Goal: Transaction & Acquisition: Purchase product/service

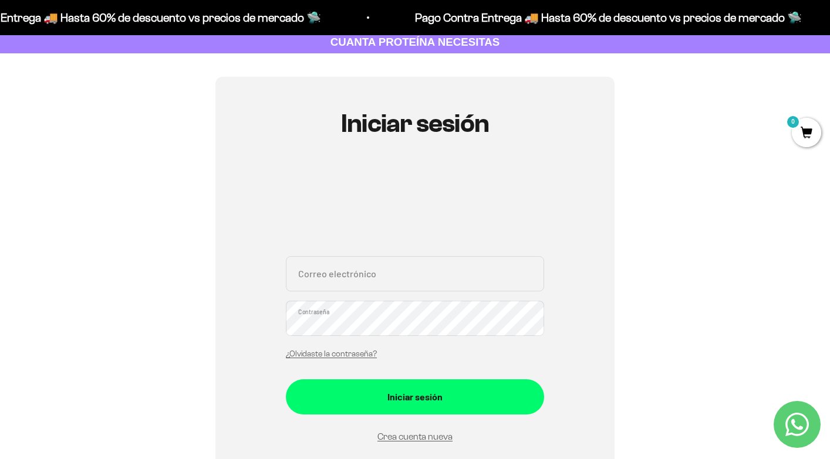
scroll to position [72, 0]
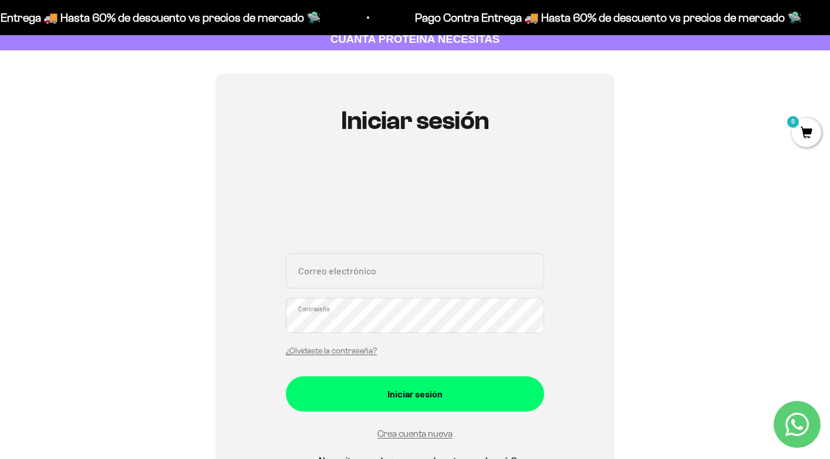
click at [383, 273] on input "Correo electrónico" at bounding box center [415, 270] width 258 height 35
type input "[EMAIL_ADDRESS][DOMAIN_NAME]"
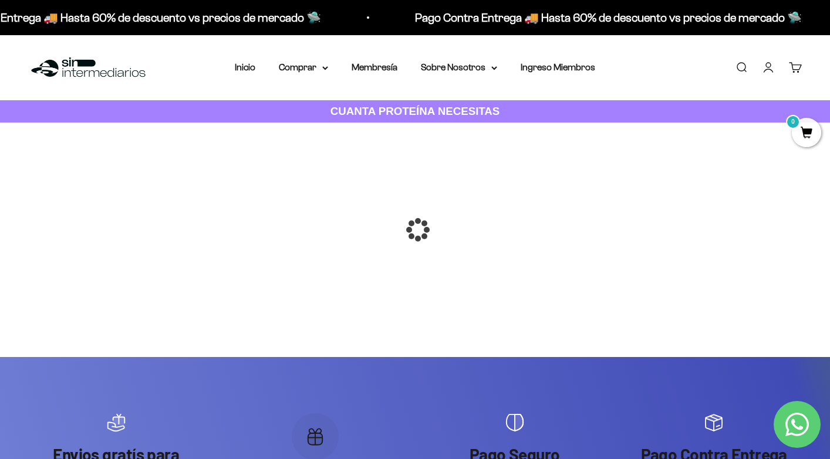
click at [415, 230] on div at bounding box center [415, 230] width 0 height 0
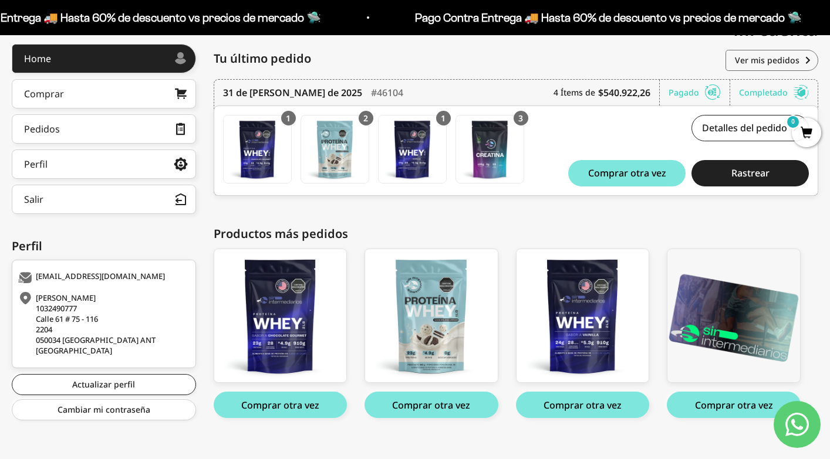
scroll to position [172, 0]
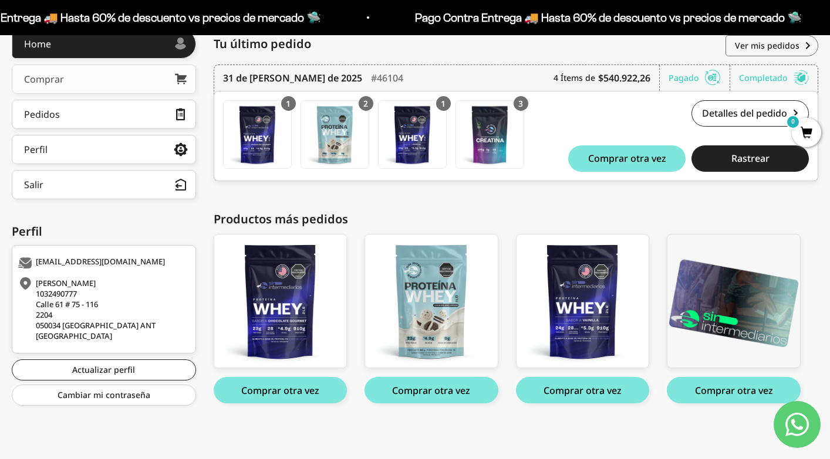
click at [125, 79] on link "Comprar" at bounding box center [104, 79] width 184 height 29
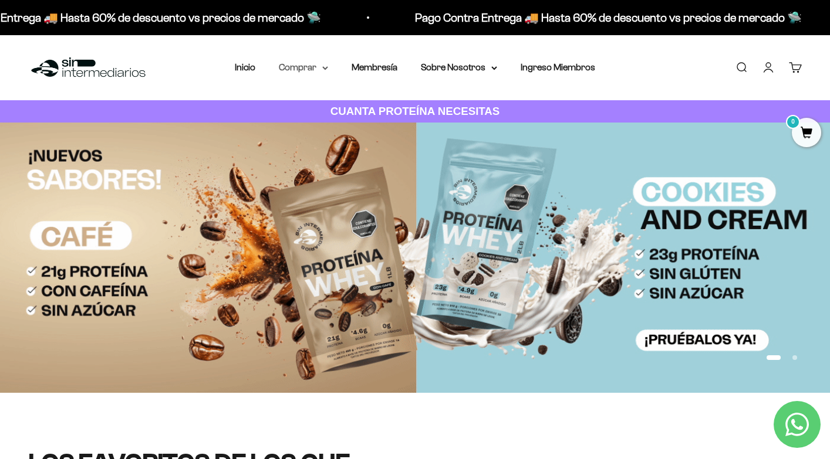
click at [310, 69] on summary "Comprar" at bounding box center [303, 67] width 49 height 15
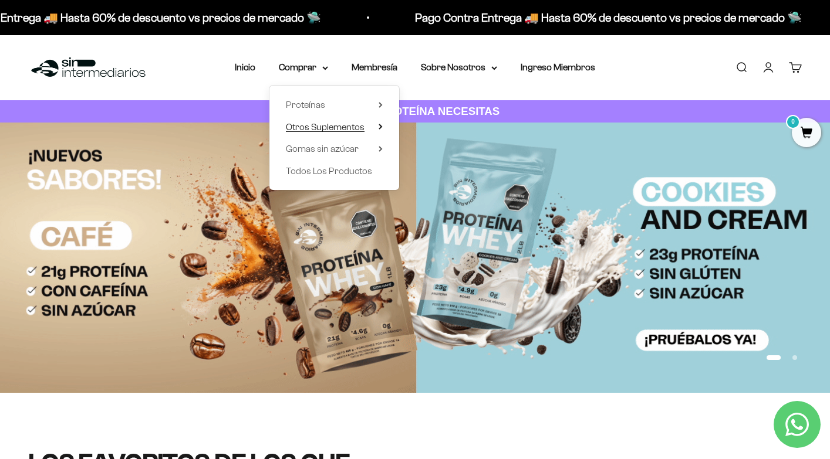
click at [328, 128] on span "Otros Suplementos" at bounding box center [325, 127] width 79 height 10
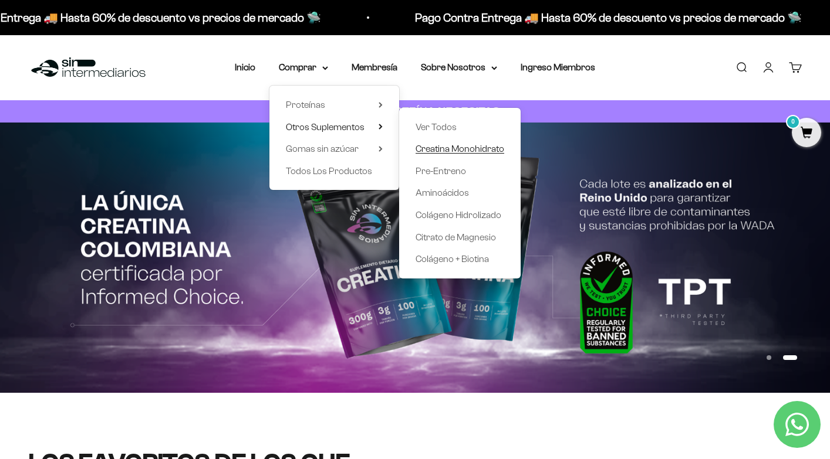
click at [440, 148] on span "Creatina Monohidrato" at bounding box center [459, 149] width 89 height 10
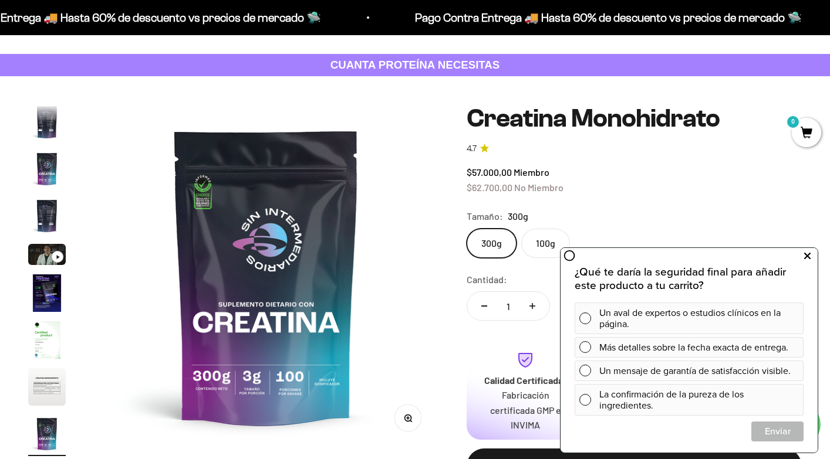
click at [809, 256] on icon at bounding box center [807, 256] width 6 height 15
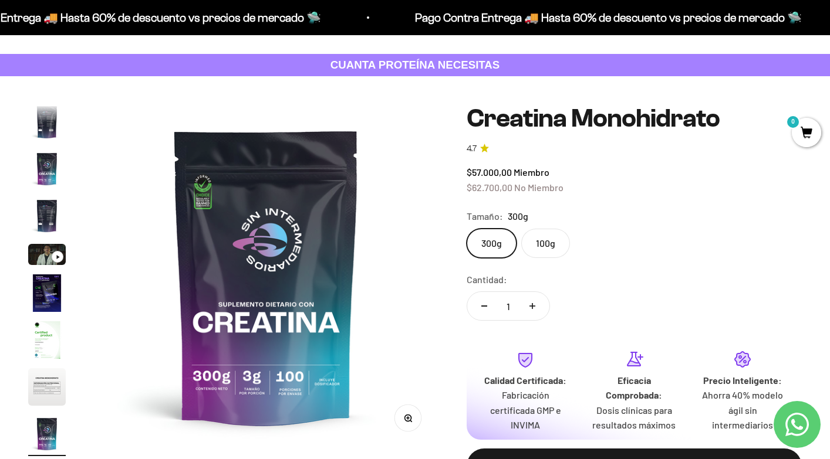
click at [532, 306] on icon "Aumentar cantidad" at bounding box center [532, 306] width 6 height 0
type input "3"
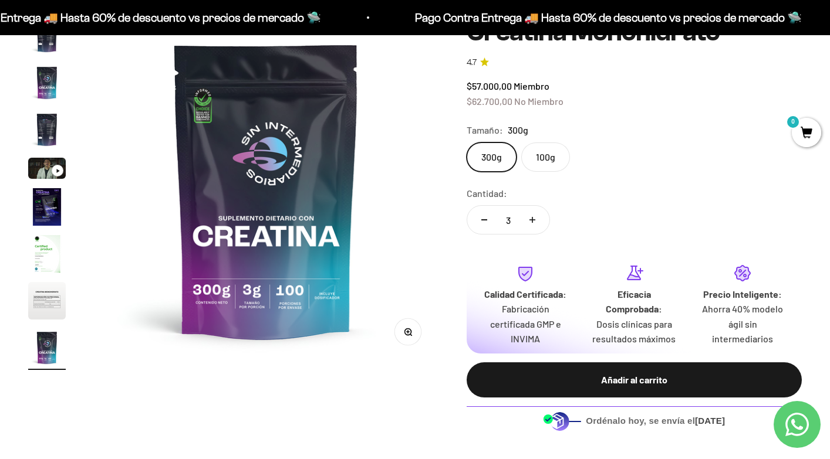
scroll to position [133, 0]
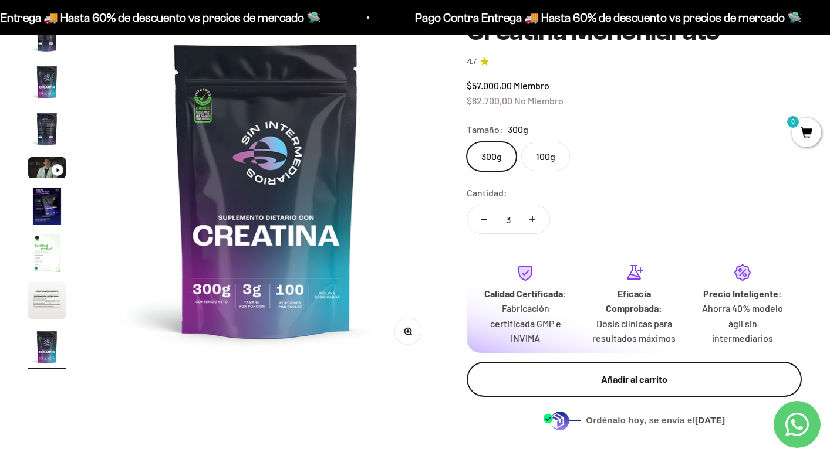
click at [613, 385] on div "Añadir al carrito" at bounding box center [634, 379] width 289 height 15
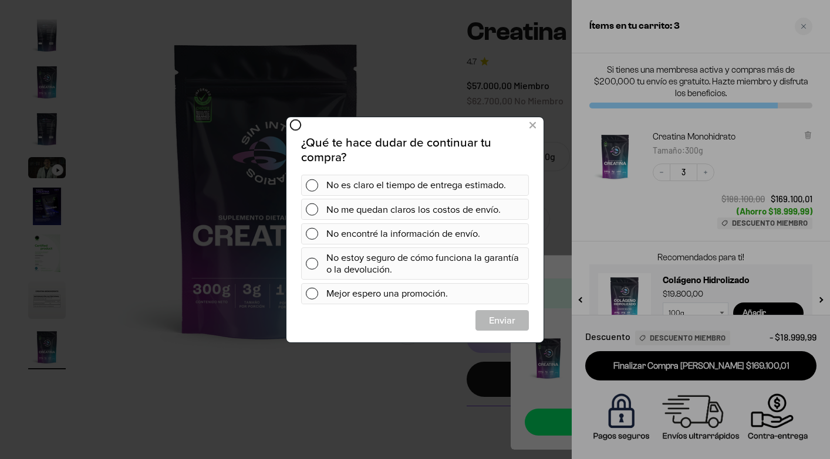
scroll to position [0, 0]
click at [801, 26] on div at bounding box center [415, 229] width 830 height 459
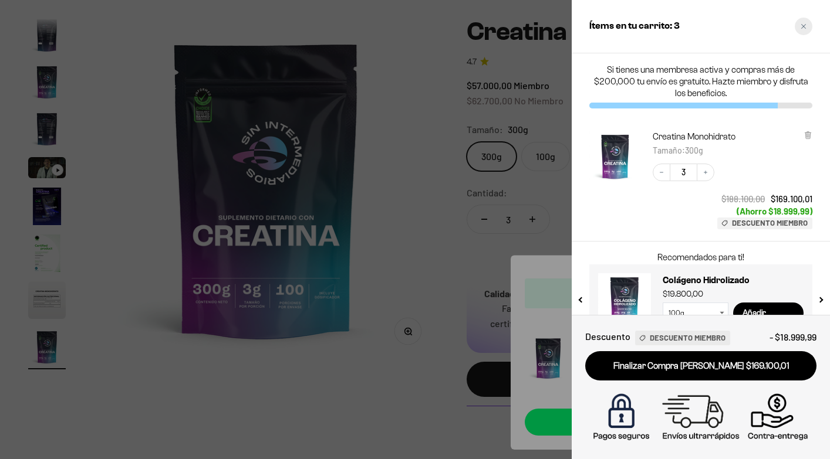
click at [804, 29] on icon "Close cart" at bounding box center [803, 26] width 6 height 6
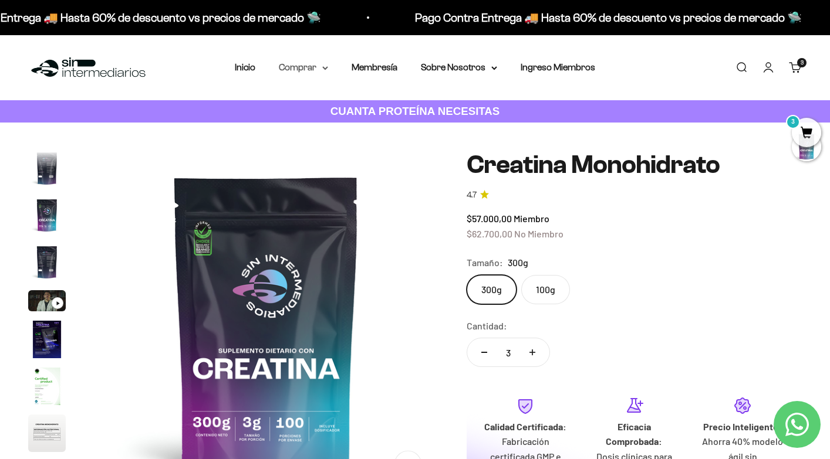
click at [314, 65] on summary "Comprar" at bounding box center [303, 67] width 49 height 15
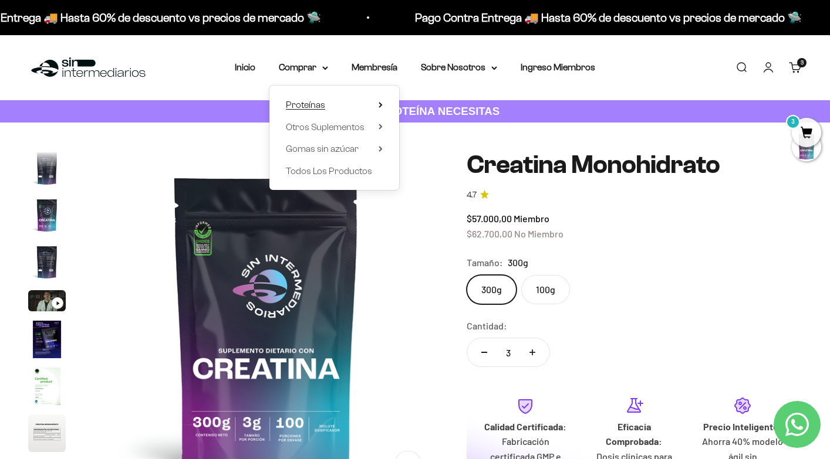
click at [319, 103] on span "Proteínas" at bounding box center [305, 105] width 39 height 10
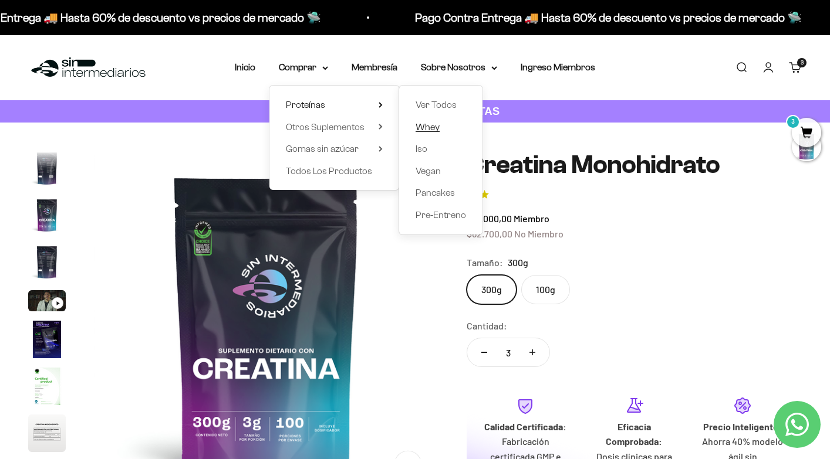
click at [432, 130] on span "Whey" at bounding box center [427, 127] width 24 height 10
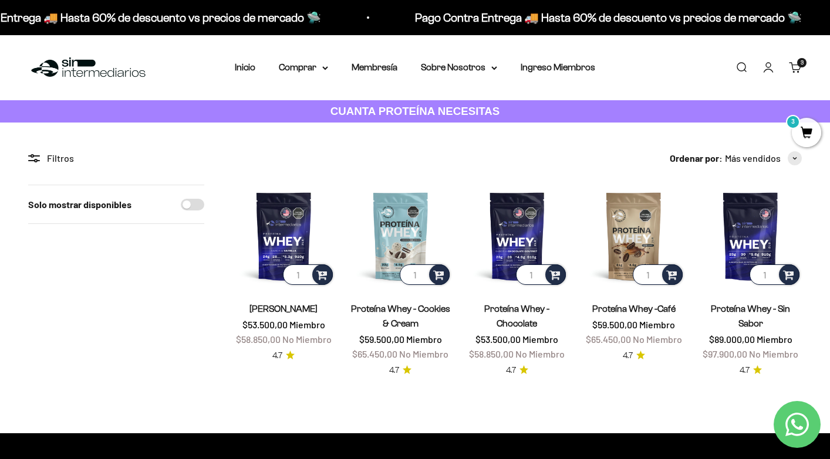
click at [797, 67] on div "3 artículos 3" at bounding box center [801, 62] width 9 height 9
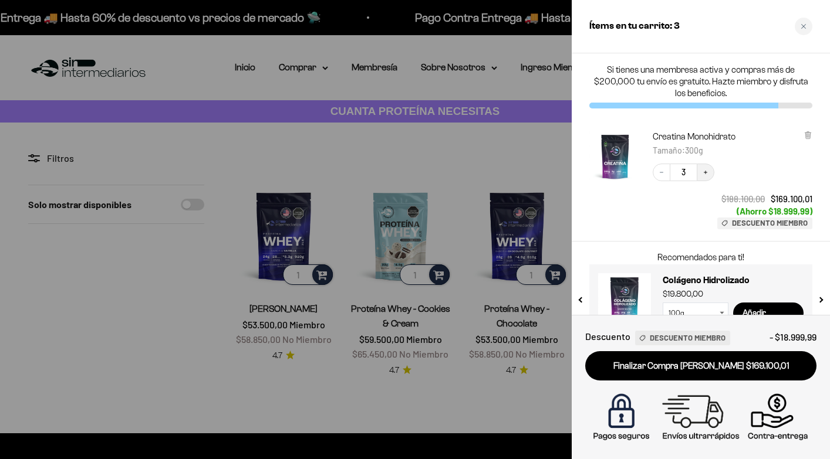
click at [708, 171] on icon "Increase quantity" at bounding box center [705, 172] width 7 height 7
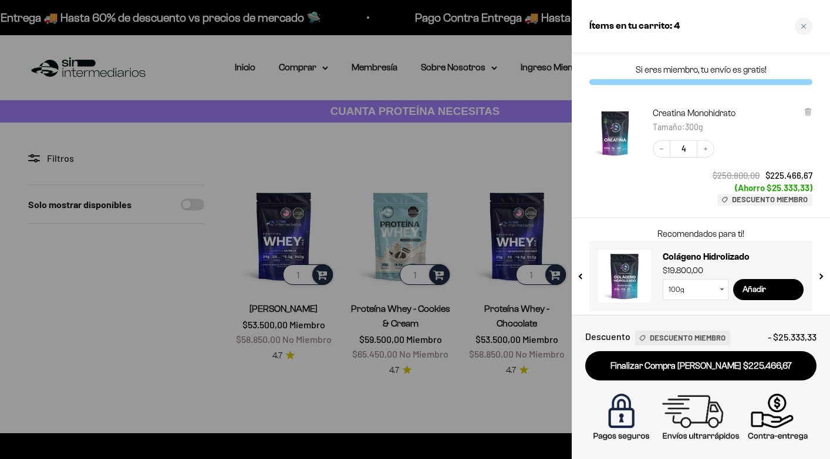
scroll to position [5, 0]
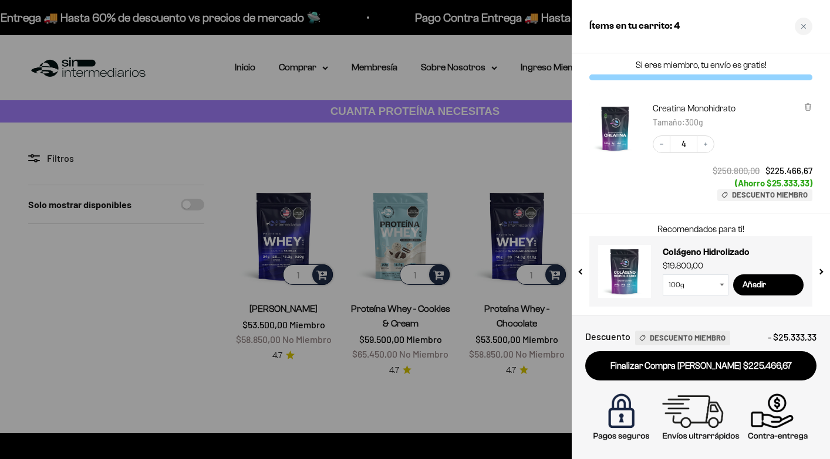
click at [482, 154] on div at bounding box center [415, 229] width 830 height 459
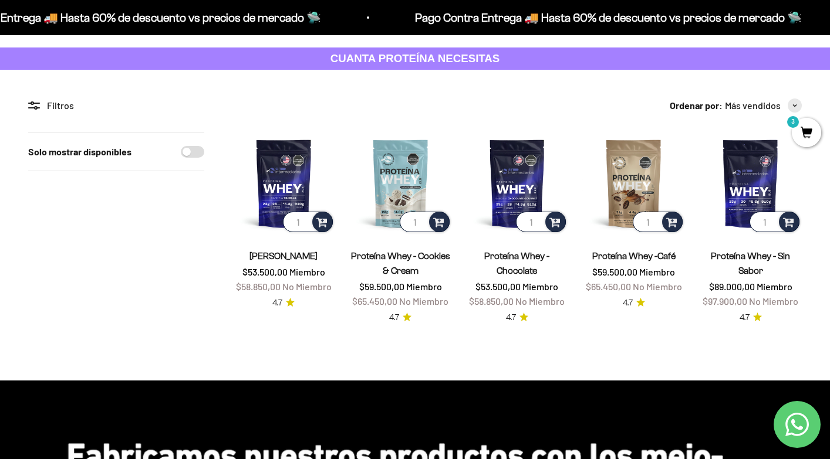
scroll to position [53, 0]
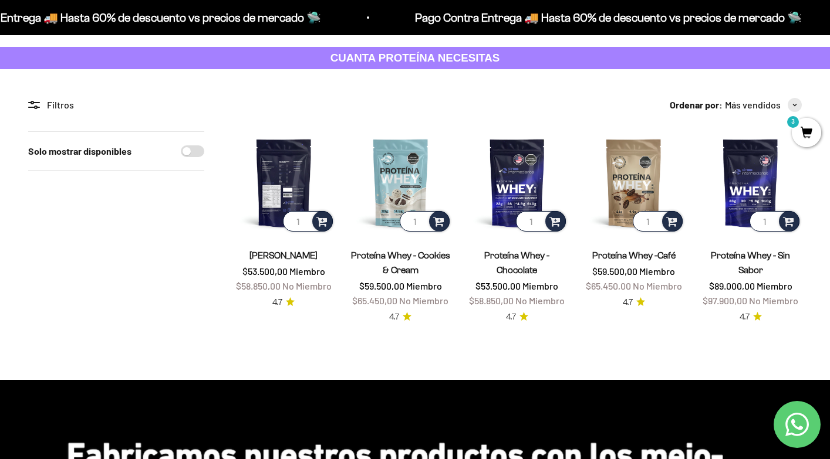
click at [277, 175] on img at bounding box center [283, 182] width 103 height 103
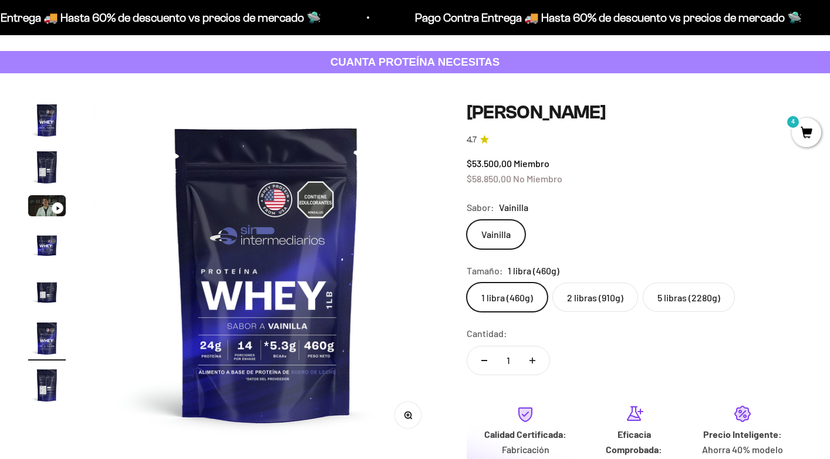
scroll to position [50, 0]
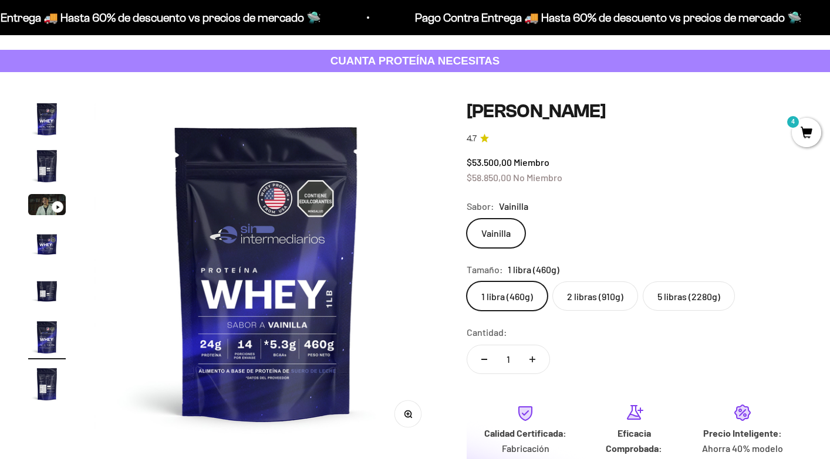
click at [591, 288] on label "2 libras (910g)" at bounding box center [595, 296] width 86 height 29
click at [467, 282] on input "2 libras (910g)" at bounding box center [466, 281] width 1 height 1
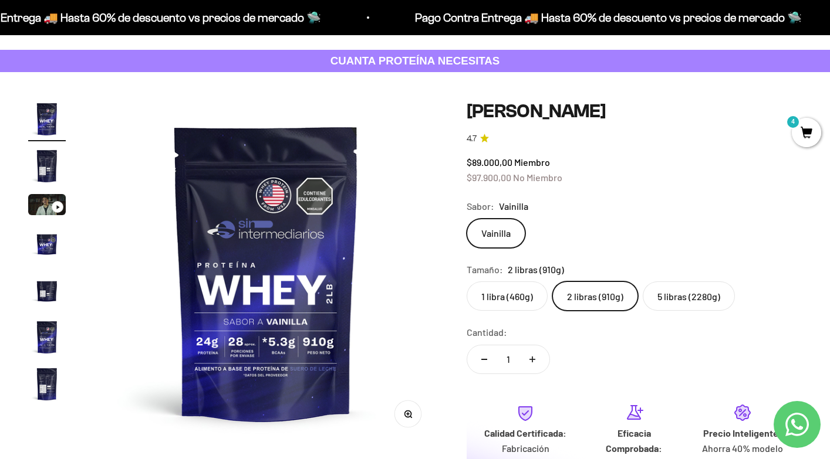
click at [680, 292] on label "5 libras (2280g)" at bounding box center [689, 296] width 92 height 29
click at [467, 282] on input "5 libras (2280g)" at bounding box center [466, 281] width 1 height 1
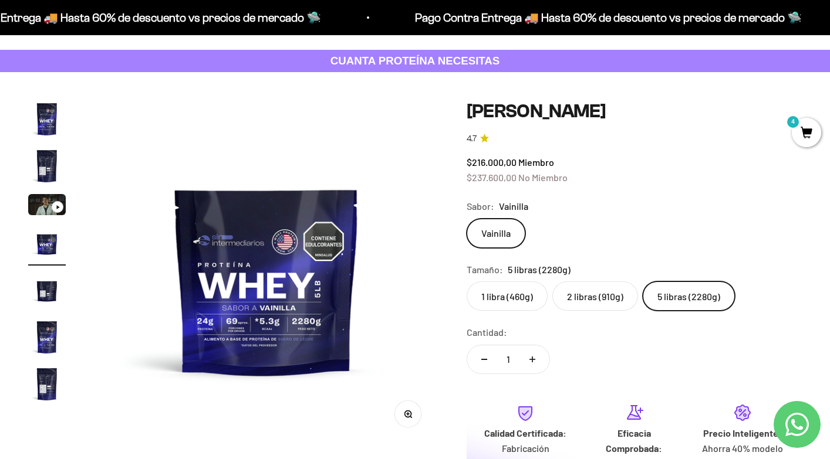
click at [604, 292] on label "2 libras (910g)" at bounding box center [595, 296] width 86 height 29
click at [467, 282] on input "2 libras (910g)" at bounding box center [466, 281] width 1 height 1
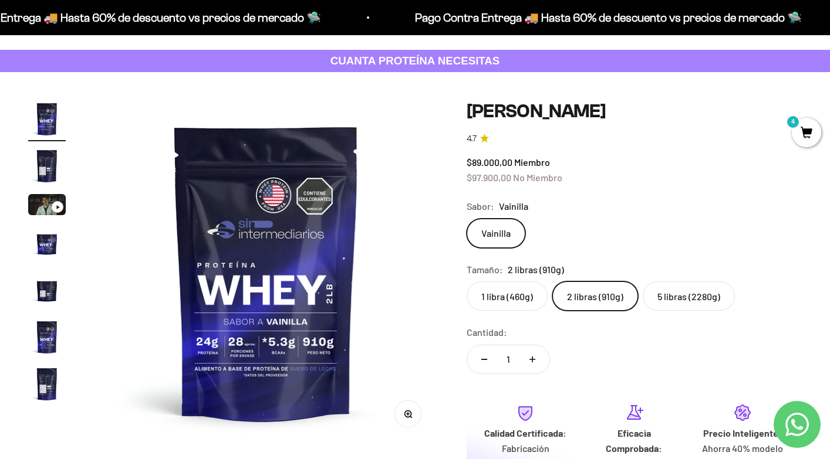
click at [685, 295] on label "5 libras (2280g)" at bounding box center [689, 296] width 92 height 29
click at [467, 282] on input "5 libras (2280g)" at bounding box center [466, 281] width 1 height 1
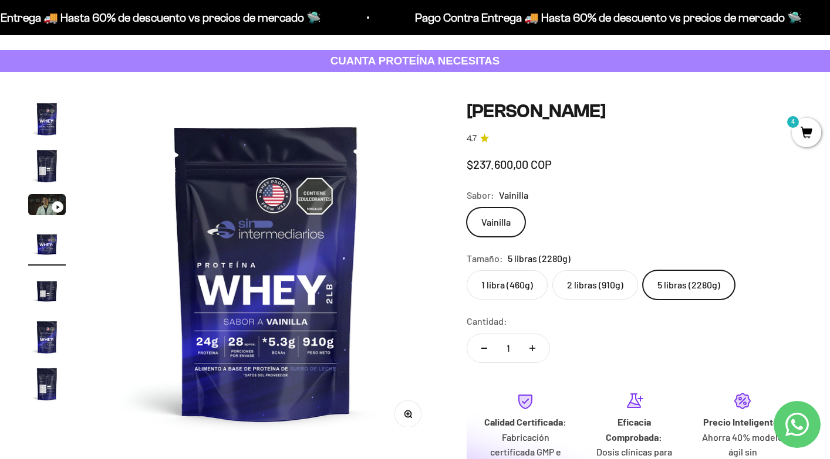
scroll to position [0, 1074]
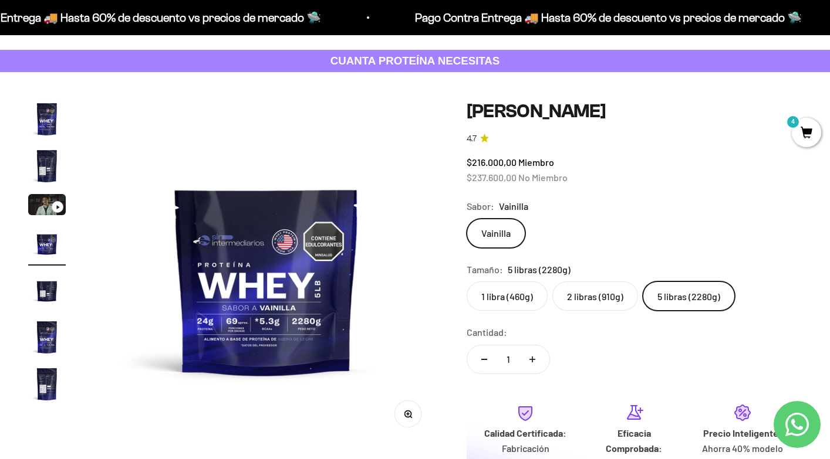
click at [601, 302] on label "2 libras (910g)" at bounding box center [595, 296] width 86 height 29
click at [467, 282] on input "2 libras (910g)" at bounding box center [466, 281] width 1 height 1
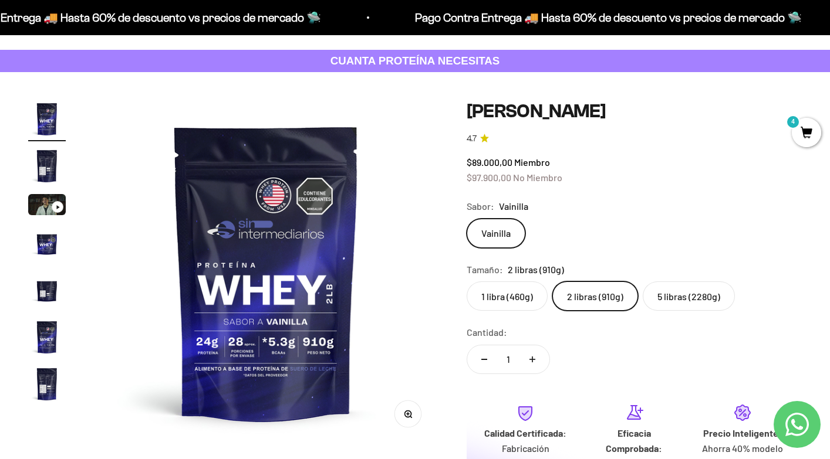
click at [38, 170] on img "Ir al artículo 2" at bounding box center [47, 166] width 38 height 38
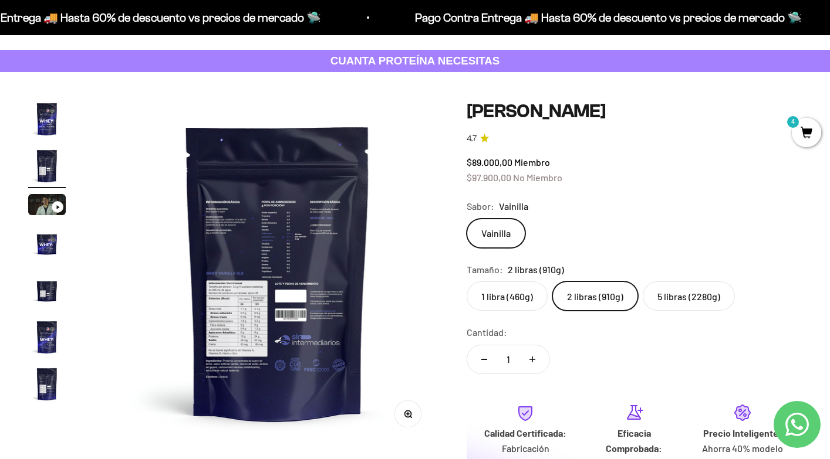
scroll to position [0, 358]
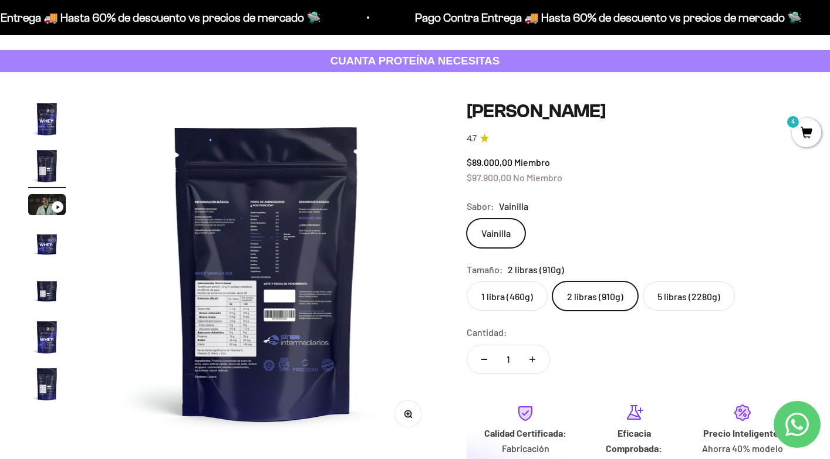
click at [39, 202] on img "Ir al artículo 3" at bounding box center [47, 204] width 38 height 21
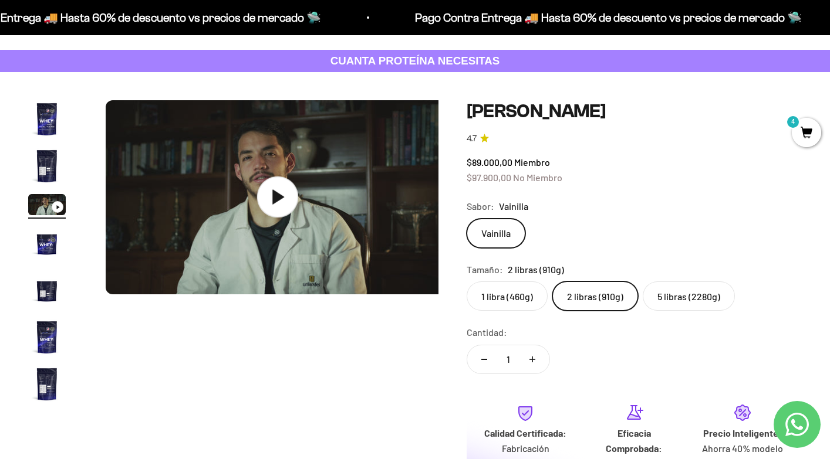
scroll to position [0, 716]
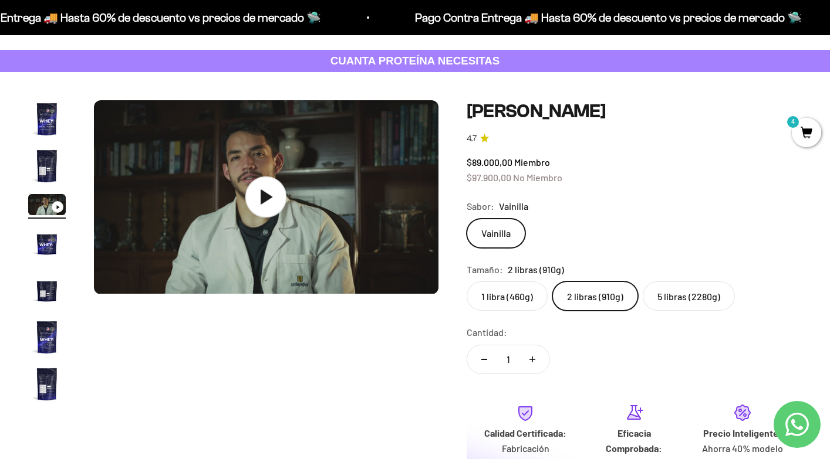
click at [278, 195] on icon at bounding box center [265, 197] width 41 height 41
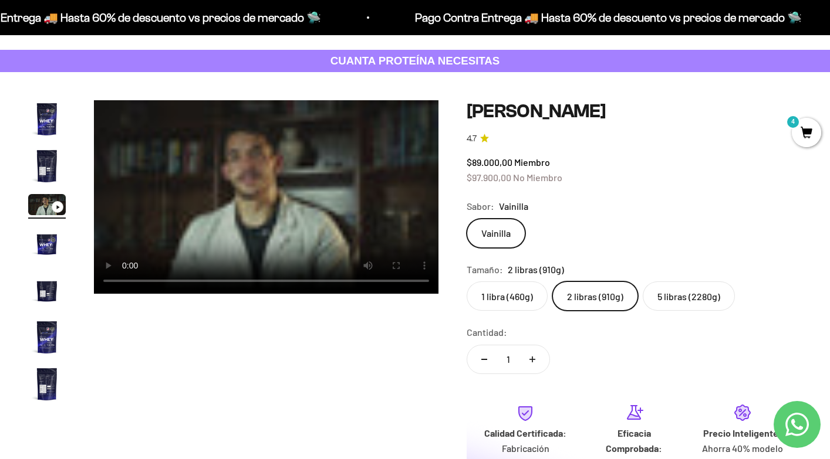
click at [49, 288] on img "Ir al artículo 5" at bounding box center [47, 291] width 38 height 38
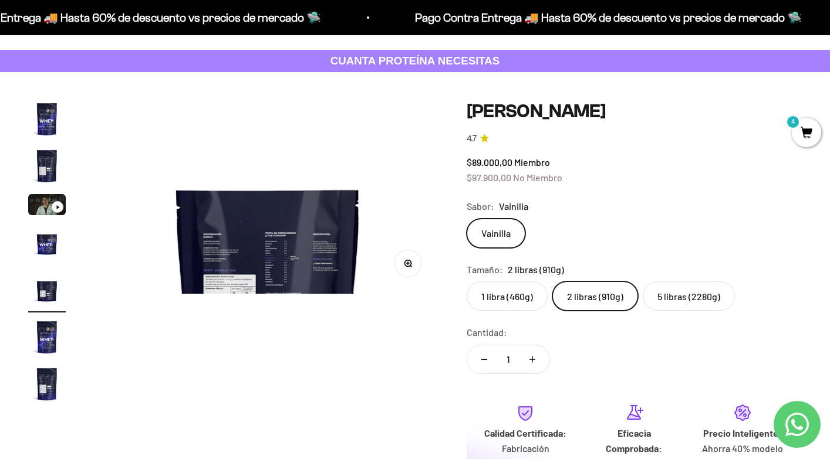
scroll to position [0, 1433]
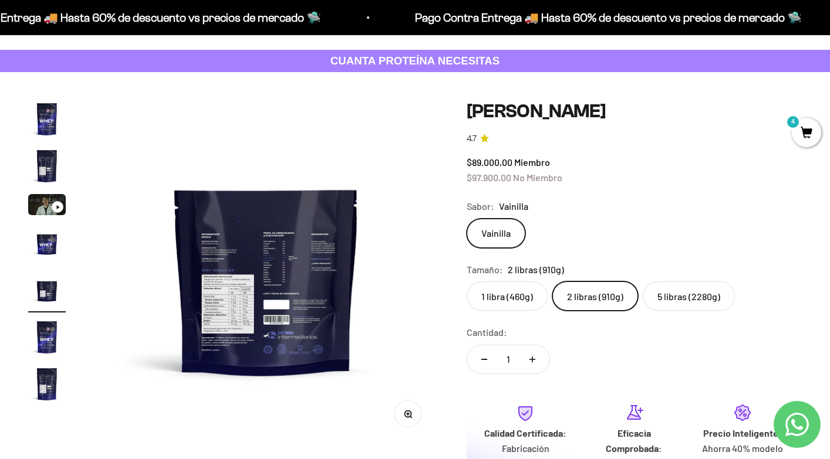
click at [215, 298] on img at bounding box center [266, 272] width 344 height 344
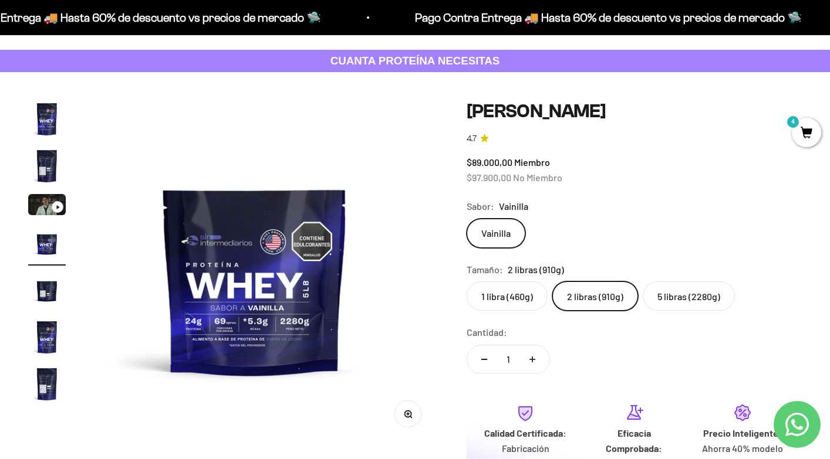
scroll to position [0, 1074]
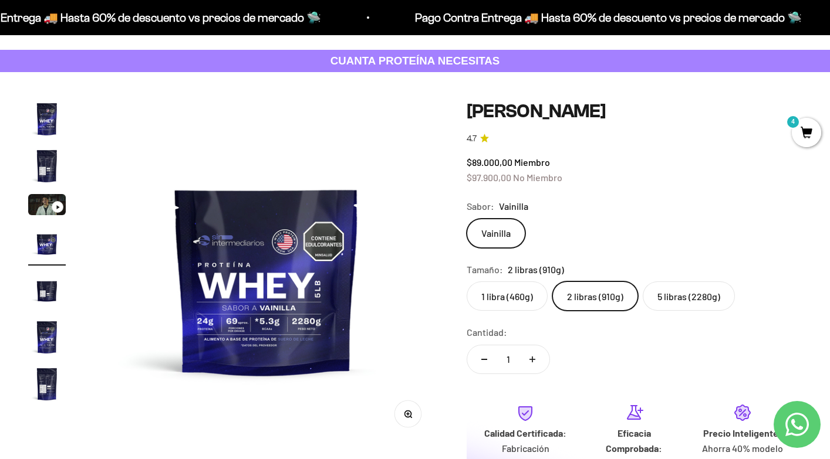
click at [47, 385] on img "Ir al artículo 7" at bounding box center [47, 385] width 38 height 38
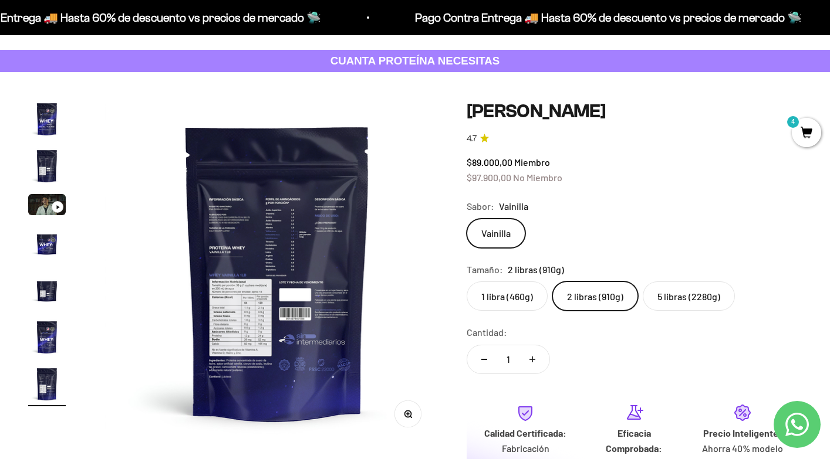
scroll to position [0, 2149]
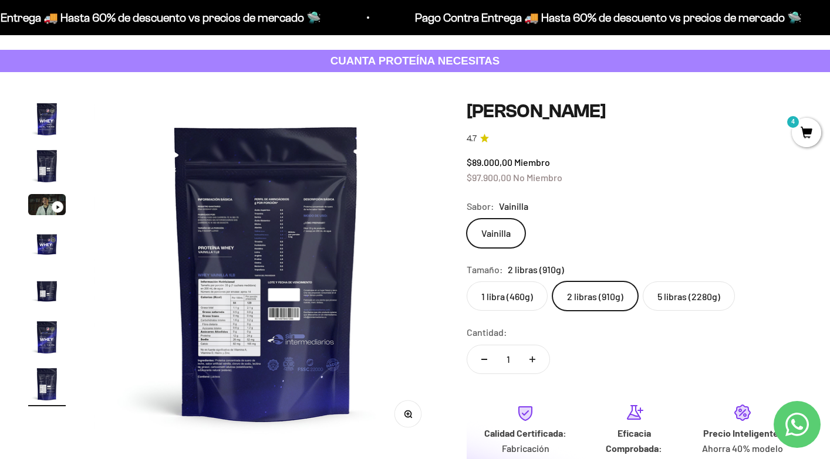
click at [412, 416] on button "Zoom" at bounding box center [407, 414] width 26 height 26
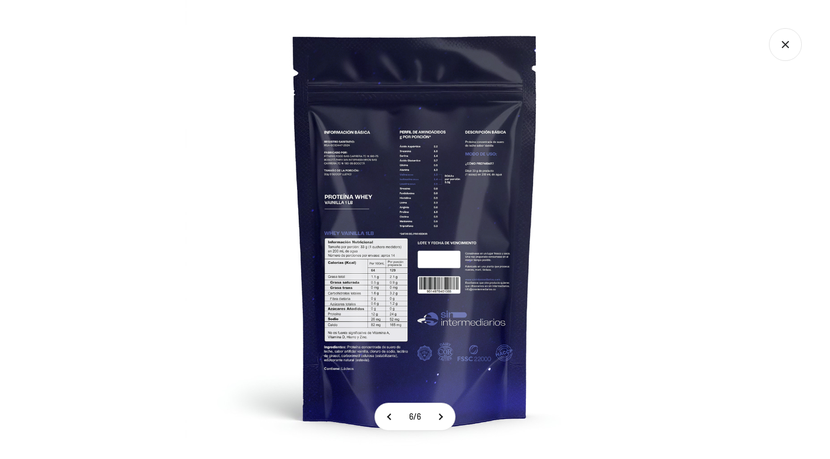
click at [377, 308] on img at bounding box center [414, 229] width 459 height 459
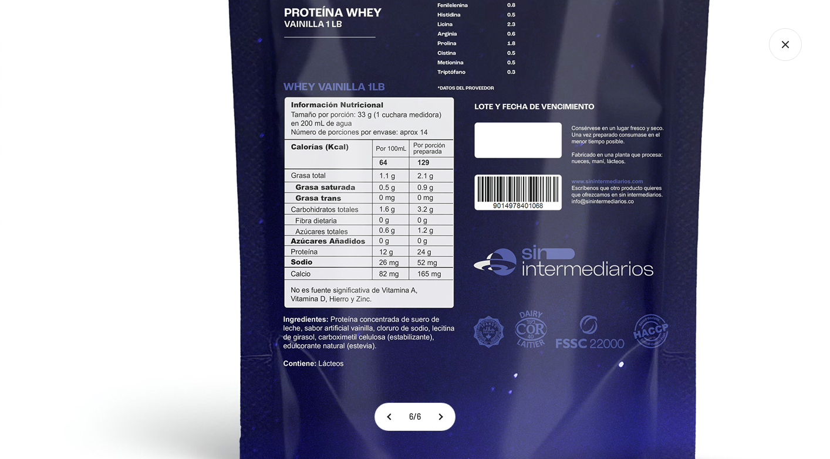
click at [787, 43] on icon "Cerrar galería" at bounding box center [785, 44] width 33 height 33
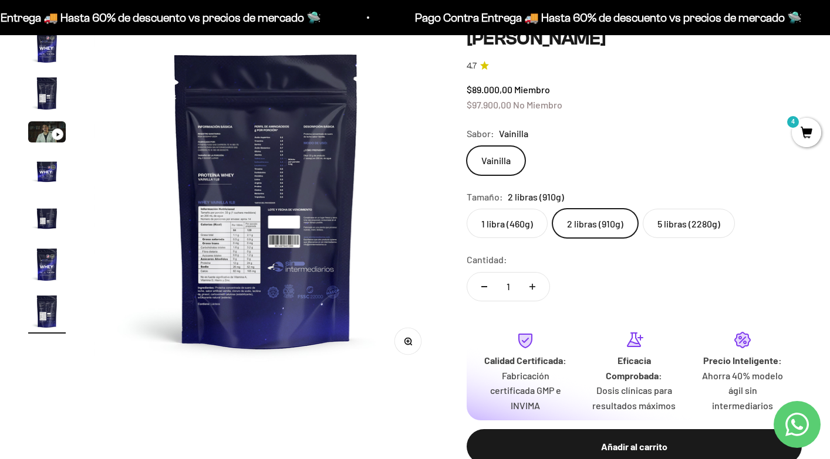
scroll to position [339, 0]
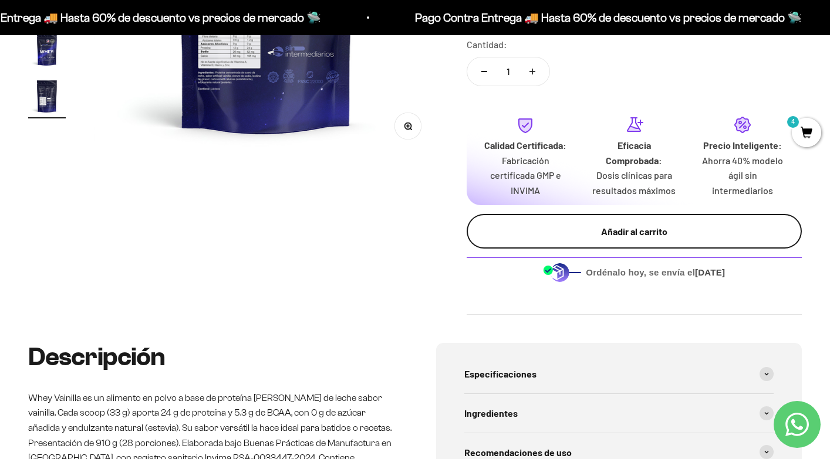
click at [634, 235] on div "Añadir al carrito" at bounding box center [634, 231] width 289 height 15
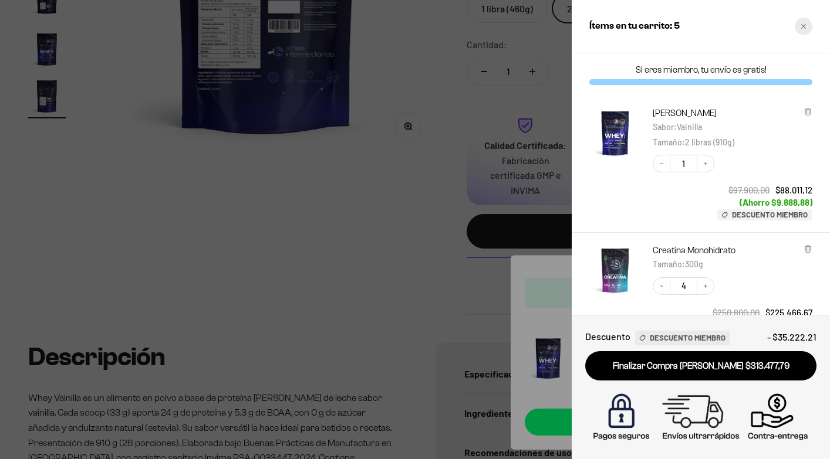
click at [802, 25] on icon "Close cart" at bounding box center [803, 26] width 6 height 6
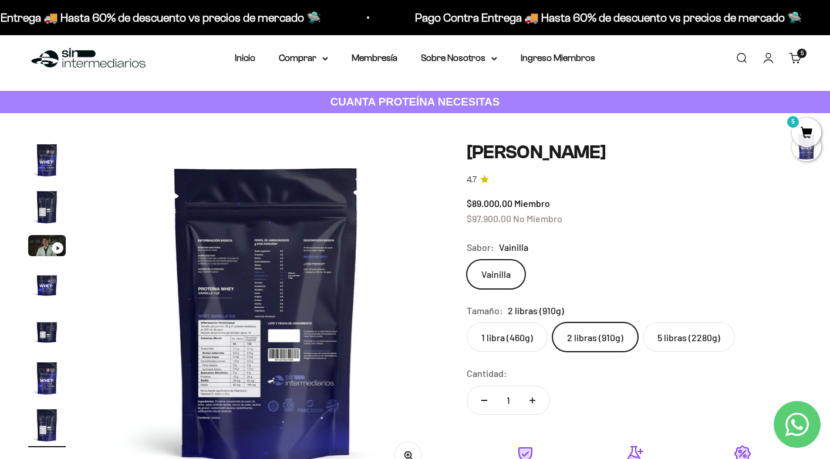
scroll to position [0, 0]
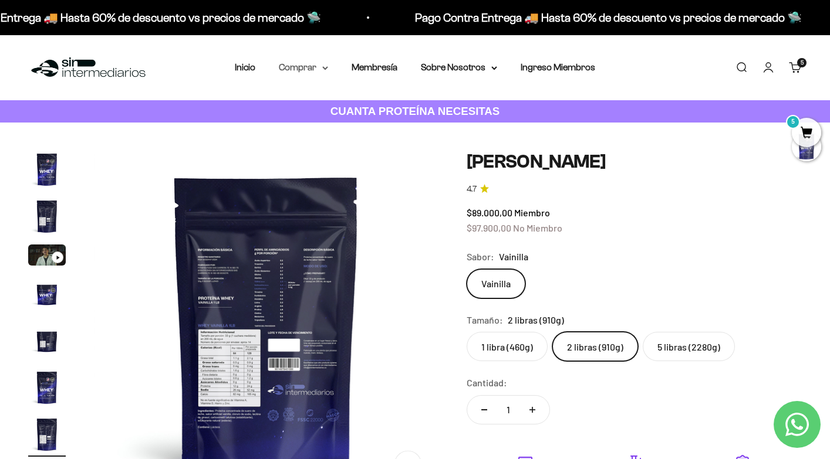
click at [302, 63] on summary "Comprar" at bounding box center [303, 67] width 49 height 15
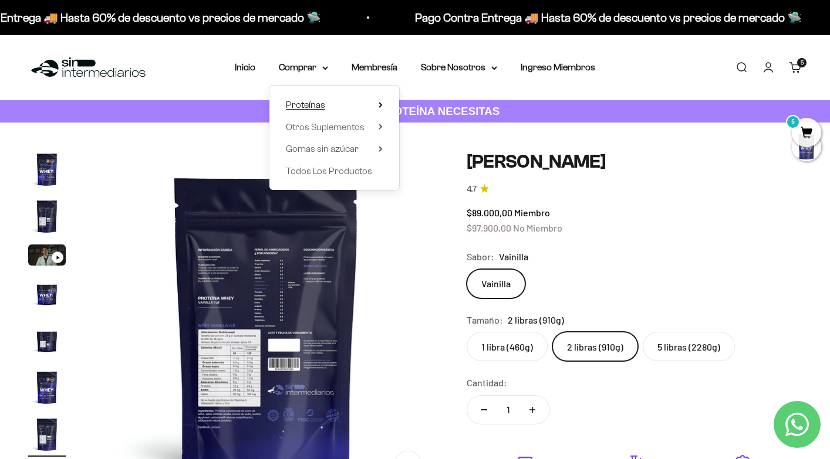
click at [317, 103] on span "Proteínas" at bounding box center [305, 105] width 39 height 10
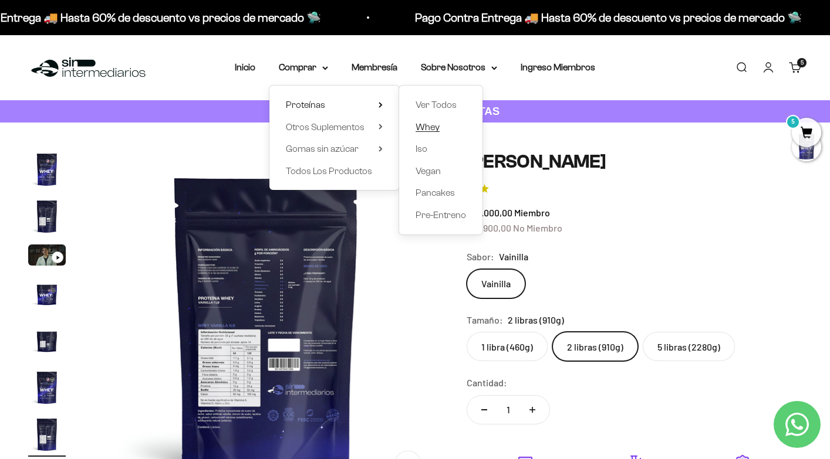
click at [430, 124] on span "Whey" at bounding box center [427, 127] width 24 height 10
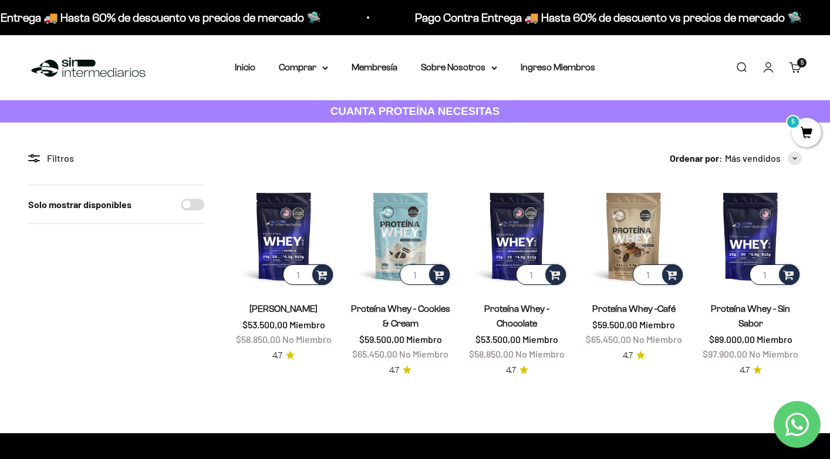
click at [801, 138] on span "5" at bounding box center [806, 132] width 29 height 29
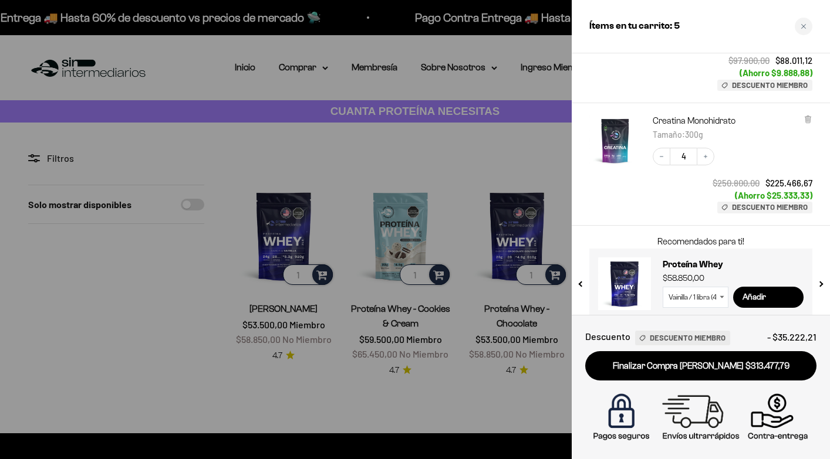
scroll to position [142, 0]
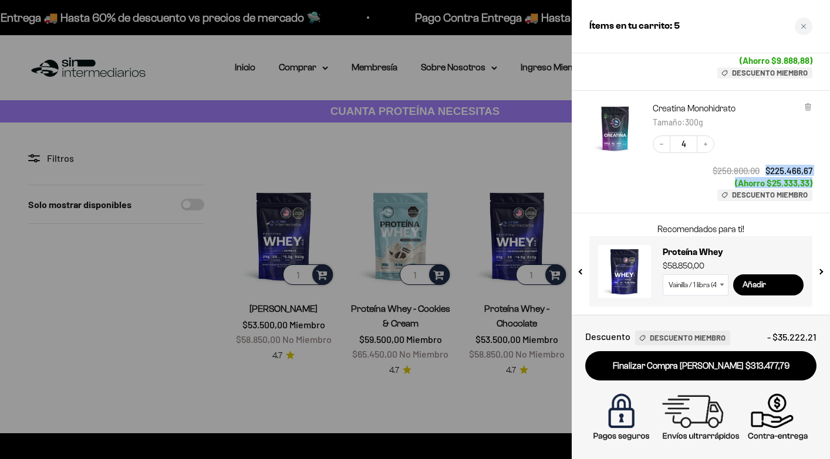
drag, startPoint x: 766, startPoint y: 168, endPoint x: 814, endPoint y: 182, distance: 49.4
click at [814, 182] on div "Creatina Monohidrato Tamaño : 300g Decrease quantity 4 Increase quantity $250.8…" at bounding box center [701, 152] width 258 height 123
drag, startPoint x: 814, startPoint y: 182, endPoint x: 766, endPoint y: 169, distance: 49.8
click at [766, 169] on div "Creatina Monohidrato Tamaño : 300g Decrease quantity 4 Increase quantity $250.8…" at bounding box center [701, 152] width 258 height 123
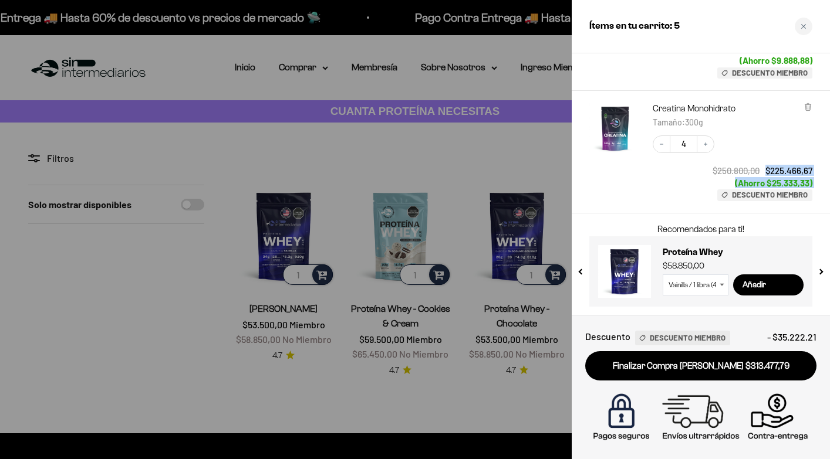
click at [766, 169] on span "$225.466,67" at bounding box center [788, 170] width 47 height 11
drag, startPoint x: 766, startPoint y: 169, endPoint x: 816, endPoint y: 184, distance: 52.6
click at [816, 184] on div "Creatina Monohidrato Tamaño : 300g Decrease quantity 4 Increase quantity $250.8…" at bounding box center [701, 152] width 258 height 123
drag, startPoint x: 816, startPoint y: 184, endPoint x: 762, endPoint y: 171, distance: 55.5
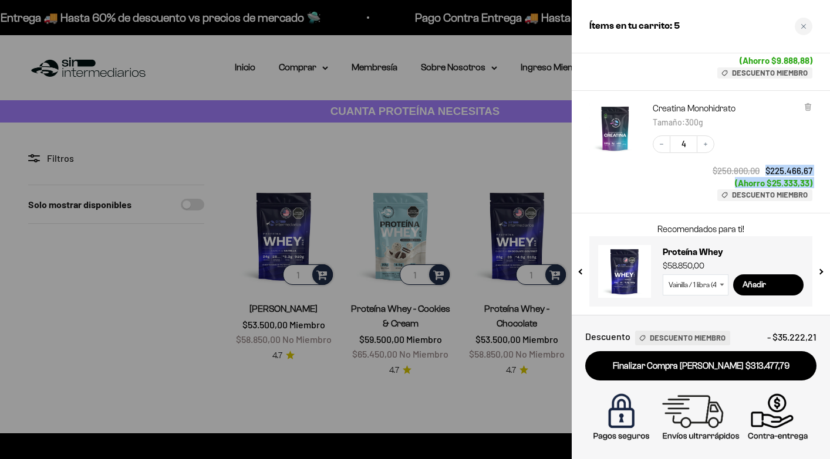
click at [762, 171] on div "Creatina Monohidrato Tamaño : 300g Decrease quantity 4 Increase quantity $250.8…" at bounding box center [701, 152] width 258 height 123
click at [820, 190] on div "Creatina Monohidrato Tamaño : 300g Decrease quantity 4 Increase quantity $250.8…" at bounding box center [701, 152] width 258 height 123
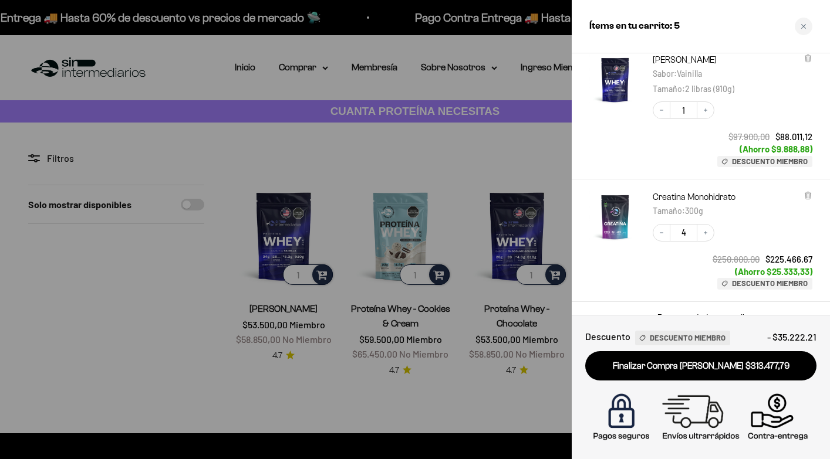
scroll to position [54, 0]
click at [799, 27] on div "Close cart" at bounding box center [804, 27] width 18 height 18
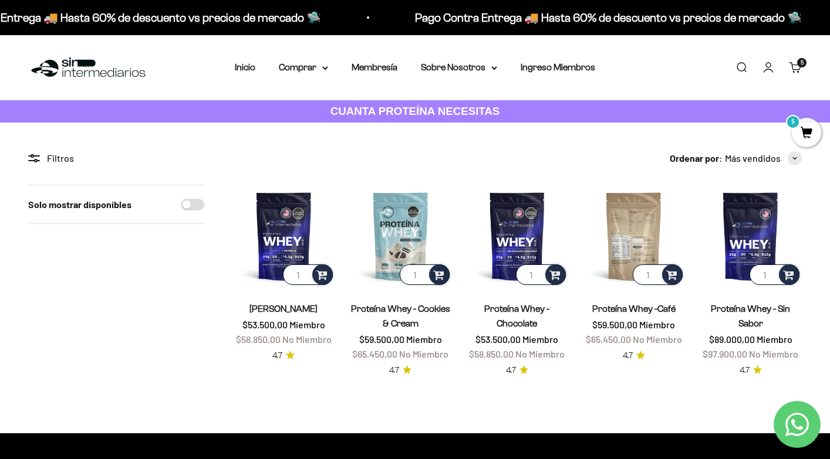
click at [638, 222] on img at bounding box center [633, 236] width 103 height 103
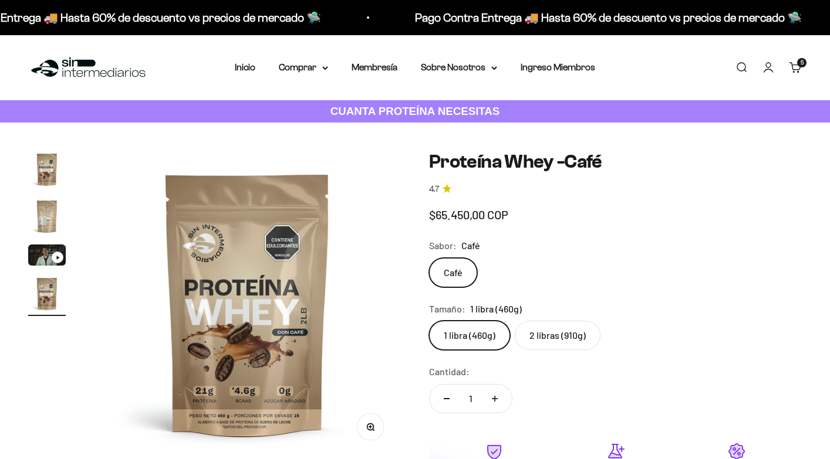
scroll to position [0, 963]
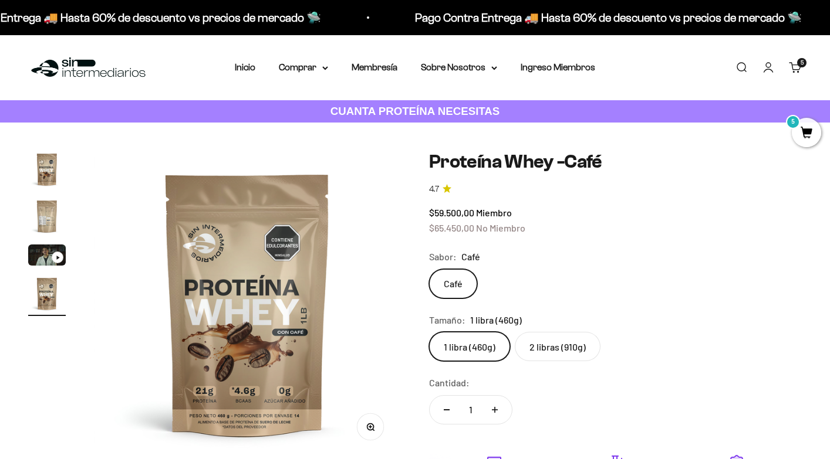
click at [42, 214] on img "Ir al artículo 2" at bounding box center [47, 217] width 38 height 38
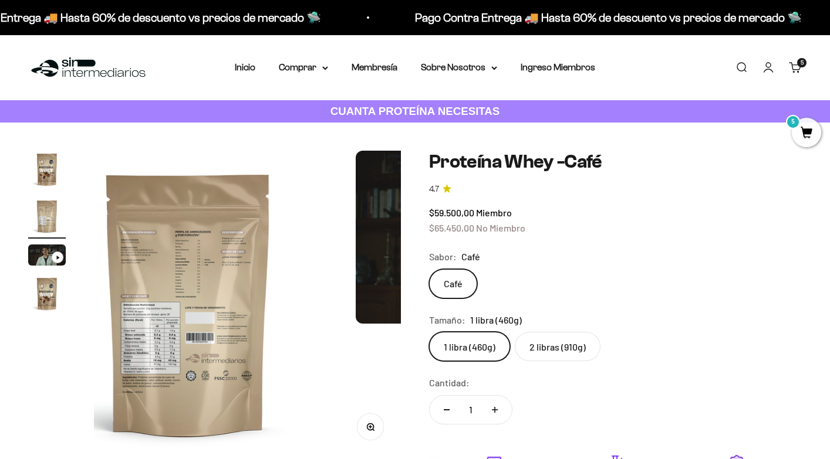
scroll to position [0, 321]
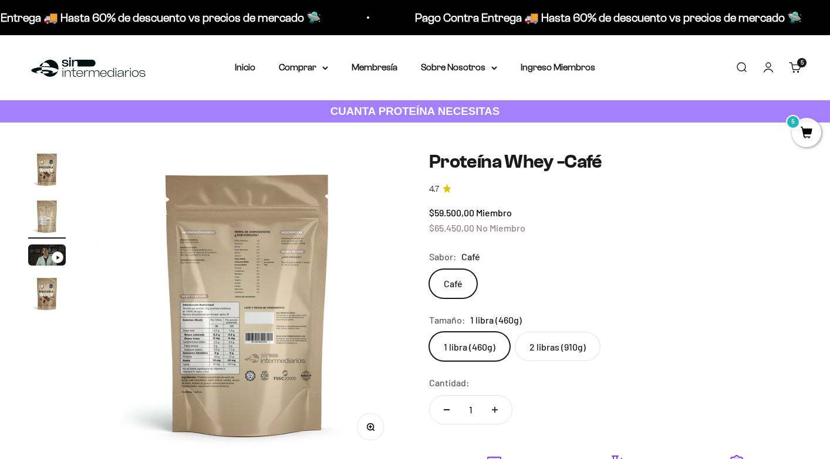
click at [376, 427] on button "Zoom" at bounding box center [370, 427] width 26 height 26
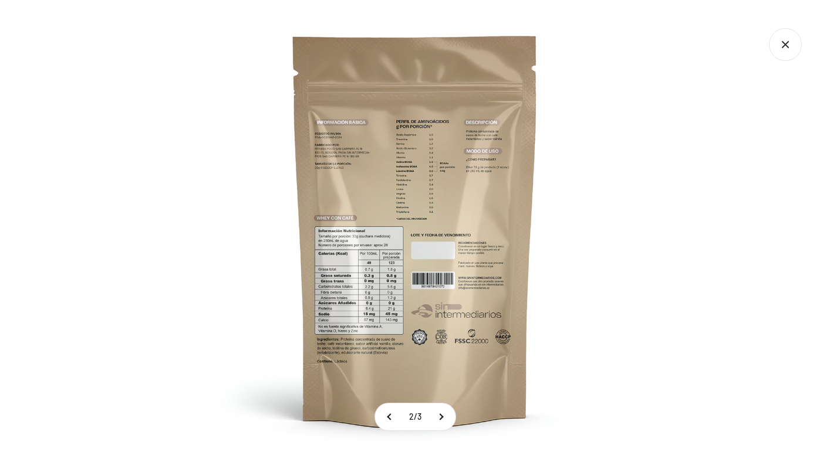
click at [369, 289] on img at bounding box center [414, 229] width 459 height 459
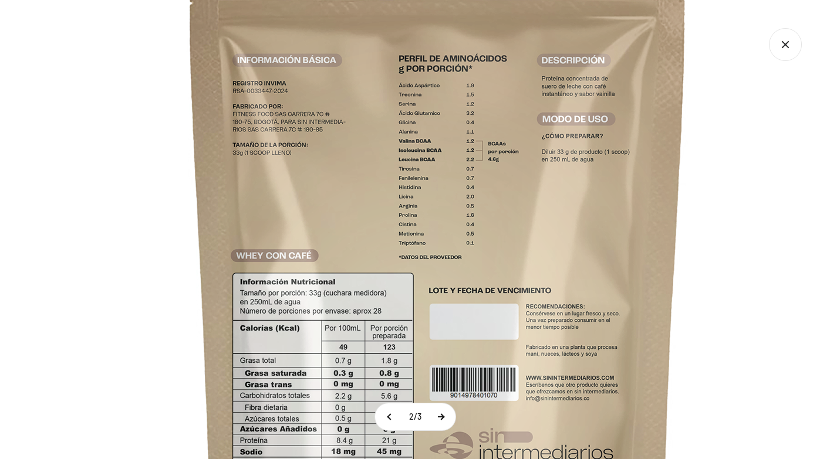
click at [444, 415] on button at bounding box center [440, 417] width 29 height 27
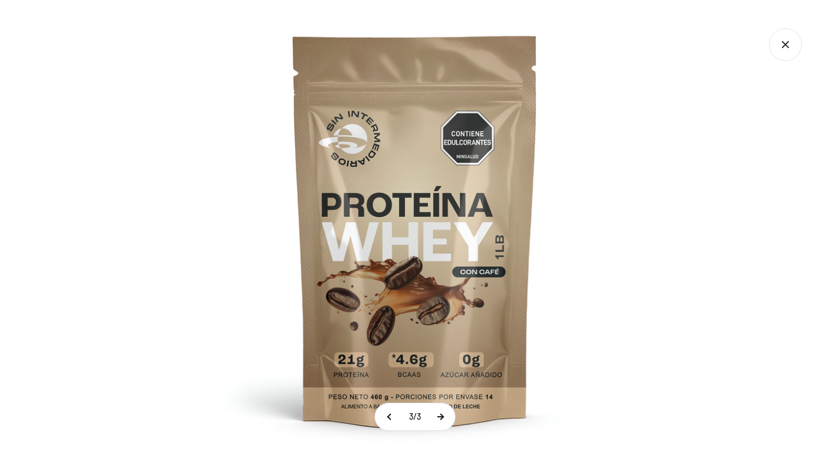
click at [445, 417] on button at bounding box center [439, 417] width 29 height 27
click at [413, 289] on img at bounding box center [414, 229] width 459 height 459
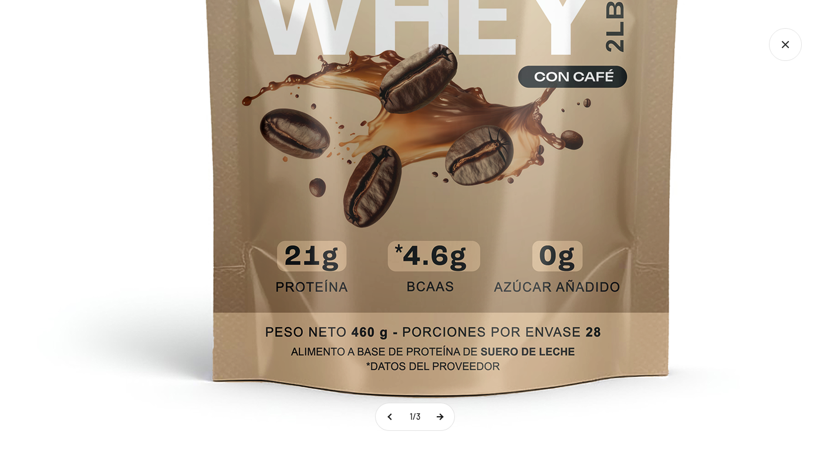
click at [441, 415] on button at bounding box center [439, 417] width 29 height 27
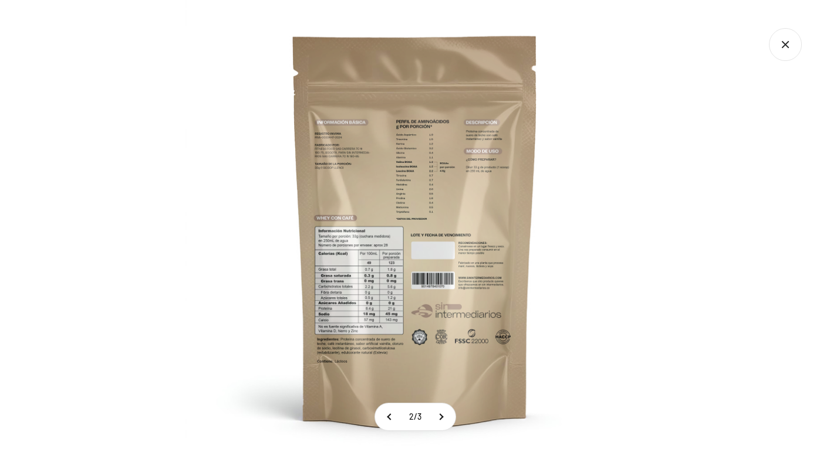
click at [380, 296] on img at bounding box center [414, 229] width 459 height 459
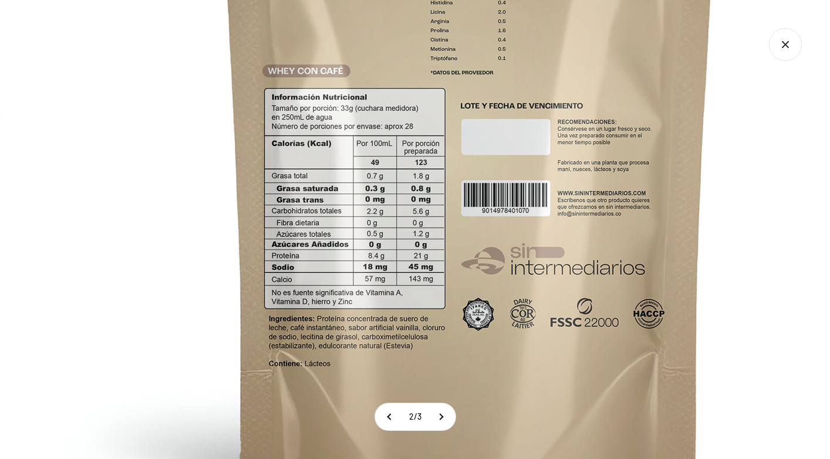
click at [783, 53] on icon "Cerrar galería" at bounding box center [785, 44] width 33 height 33
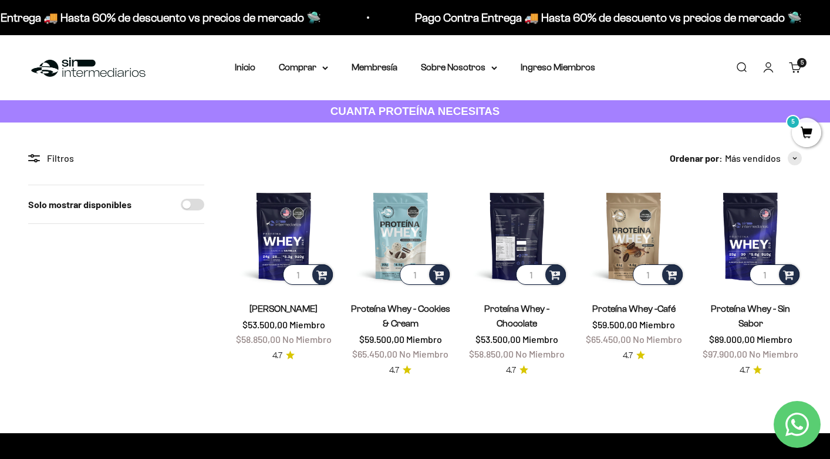
click at [523, 216] on img at bounding box center [517, 236] width 103 height 103
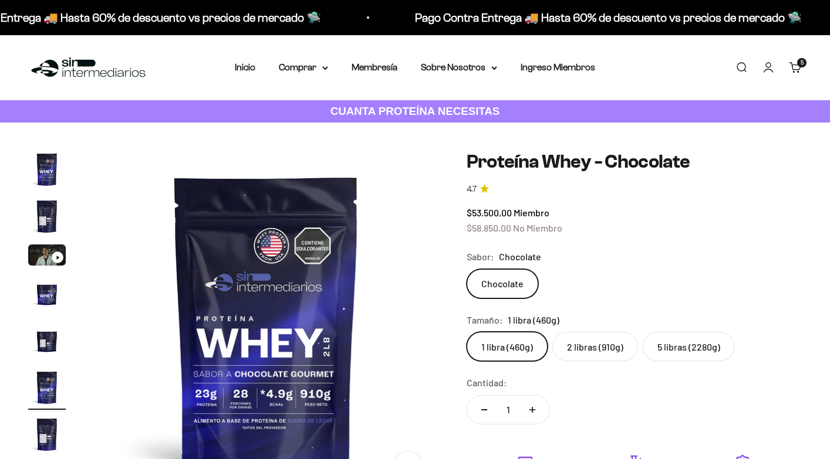
scroll to position [0, 1791]
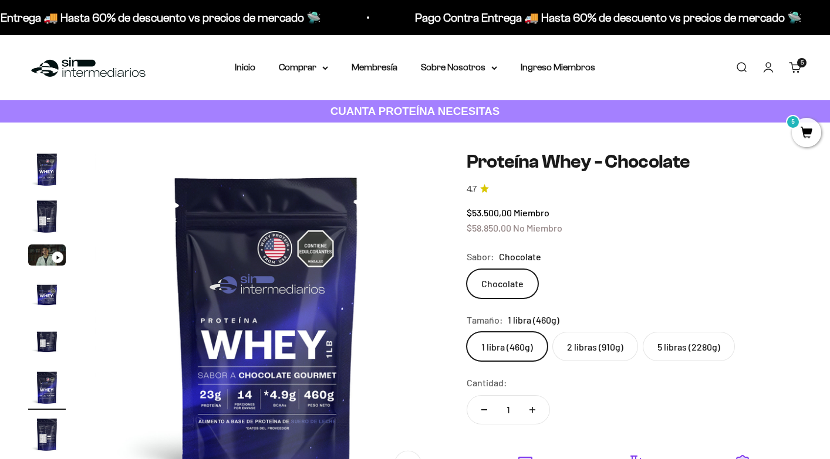
click at [588, 350] on label "2 libras (910g)" at bounding box center [595, 346] width 86 height 29
click at [467, 332] on input "2 libras (910g)" at bounding box center [466, 332] width 1 height 1
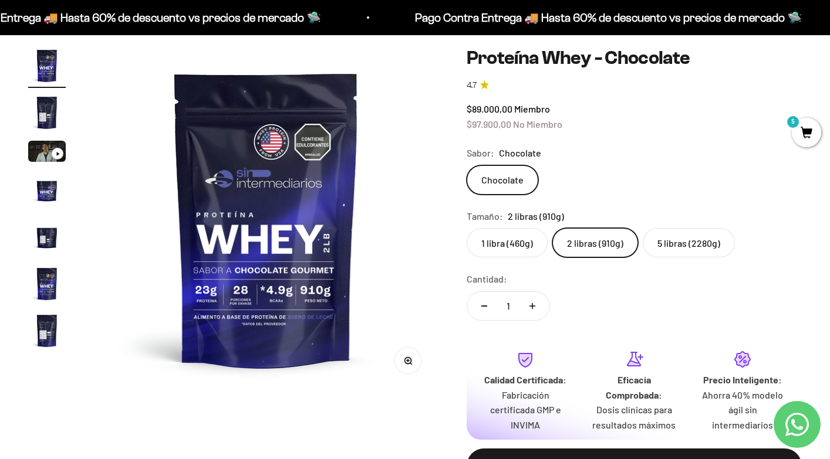
scroll to position [127, 0]
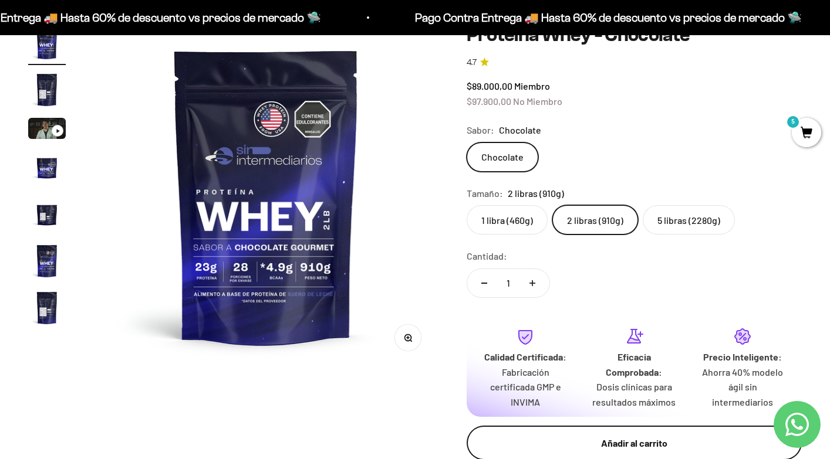
click at [621, 442] on div "Añadir al carrito" at bounding box center [634, 443] width 289 height 15
